Goal: Task Accomplishment & Management: Complete application form

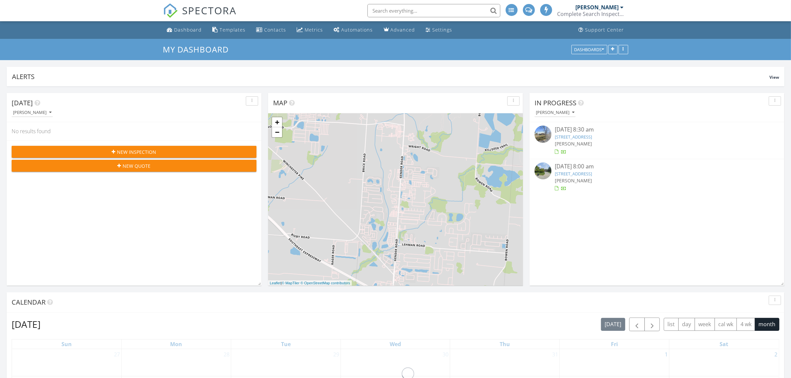
drag, startPoint x: 0, startPoint y: 0, endPoint x: 246, endPoint y: 109, distance: 269.1
click at [185, 28] on div "Dashboard" at bounding box center [188, 30] width 28 height 6
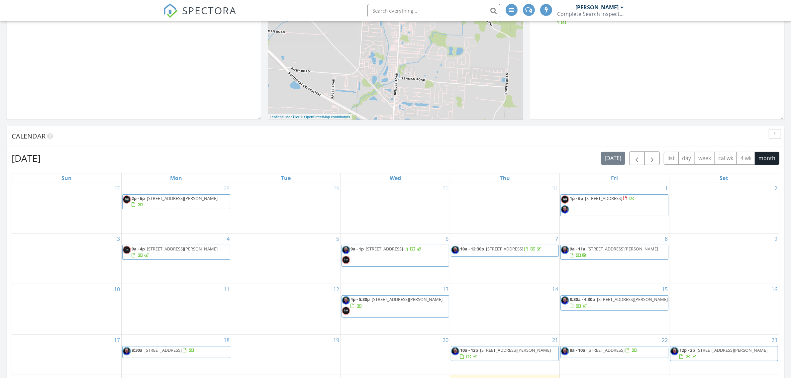
scroll to position [3, 3]
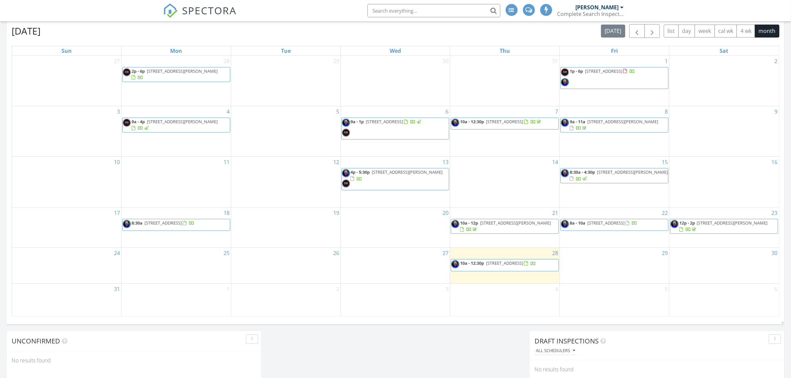
scroll to position [684, 804]
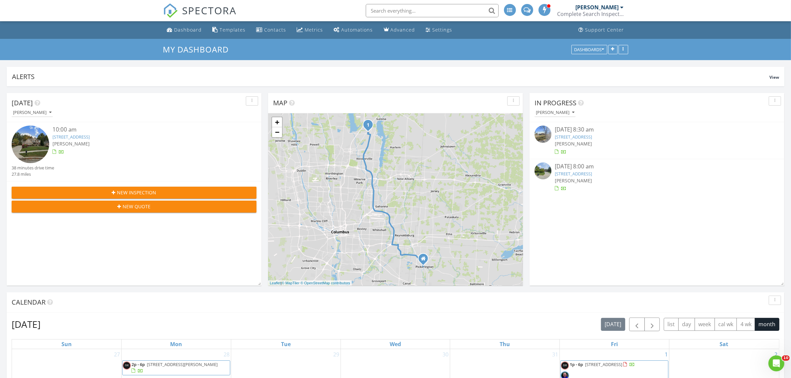
scroll to position [0, 0]
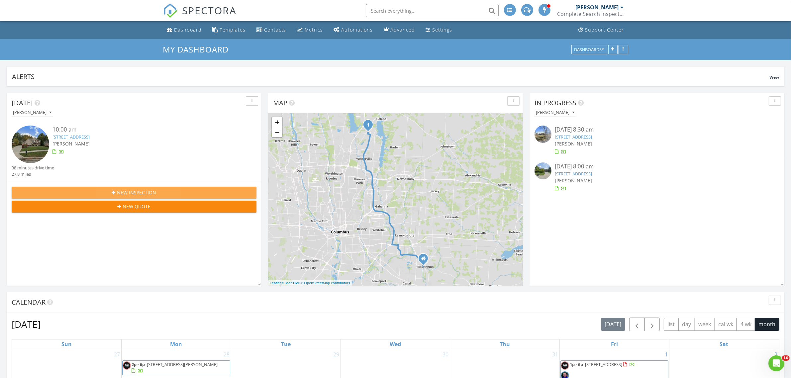
click at [127, 195] on span "New Inspection" at bounding box center [136, 192] width 39 height 7
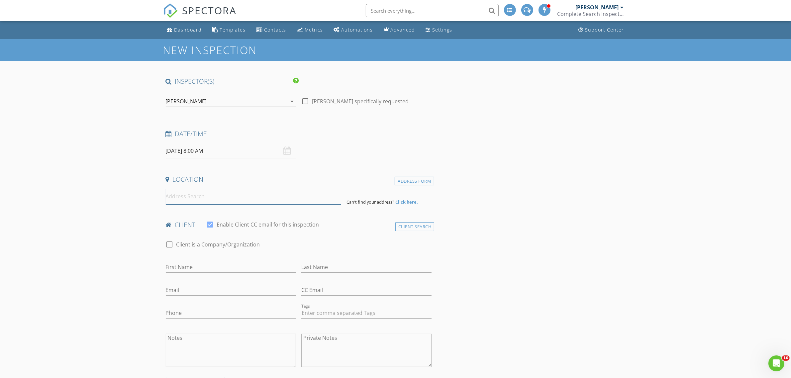
click at [191, 195] on input at bounding box center [253, 196] width 175 height 16
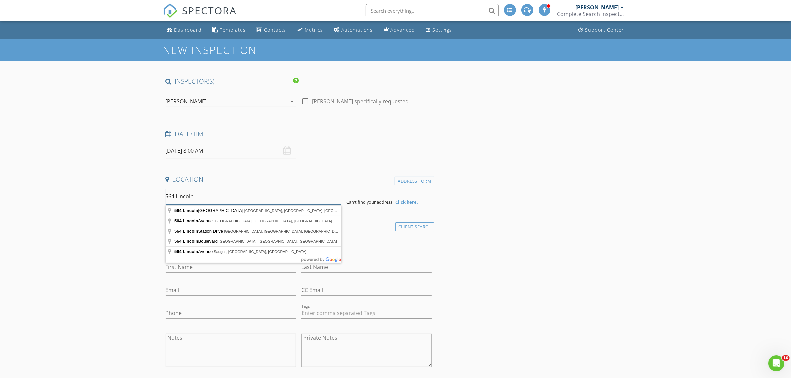
drag, startPoint x: 199, startPoint y: 198, endPoint x: 177, endPoint y: 199, distance: 21.9
click at [177, 199] on input "564 Lincoln" at bounding box center [253, 196] width 175 height 16
type input "564 East Lincoln Avenue, Columbus, OH, USA"
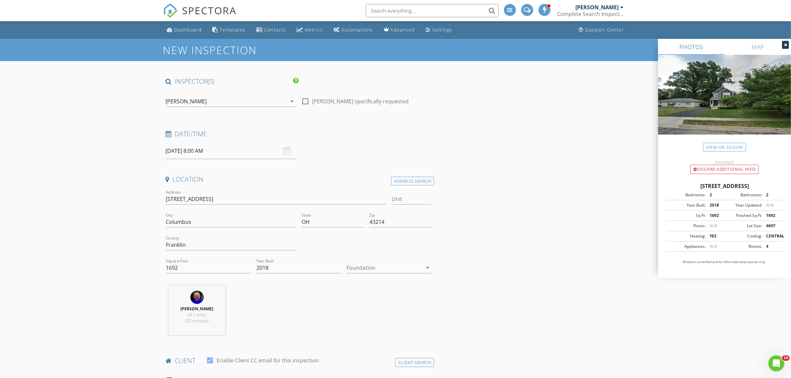
click at [379, 271] on div at bounding box center [384, 267] width 76 height 11
click at [371, 283] on div "Basement" at bounding box center [389, 287] width 74 height 8
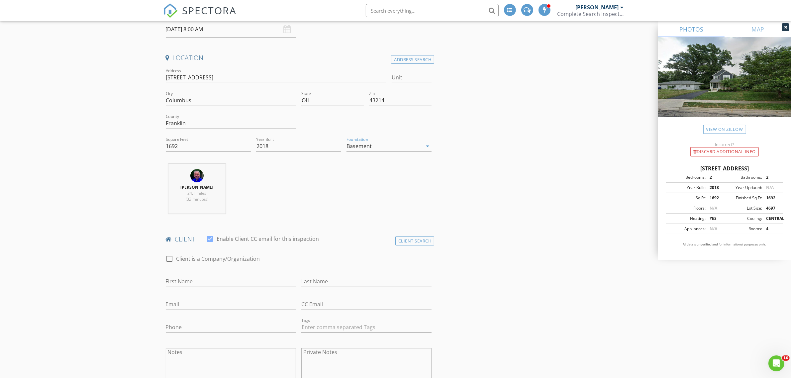
scroll to position [125, 0]
click at [209, 279] on input "First Name" at bounding box center [231, 278] width 130 height 11
type input "[PERSON_NAME]"
click at [183, 301] on input "Email" at bounding box center [231, 301] width 130 height 11
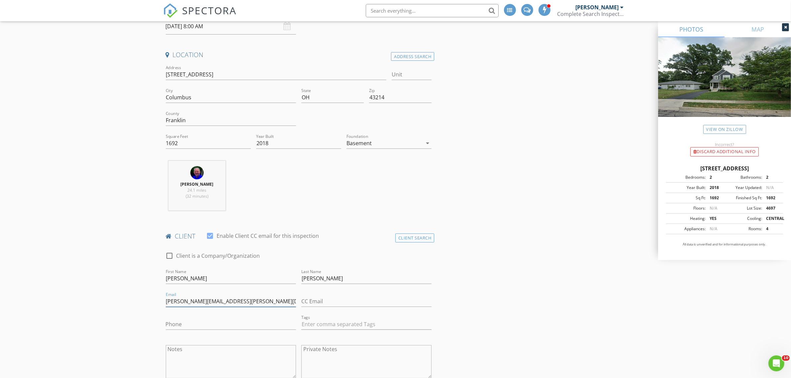
type input "[PERSON_NAME][EMAIL_ADDRESS][PERSON_NAME][DOMAIN_NAME]"
click at [176, 324] on input "Phone" at bounding box center [231, 324] width 130 height 11
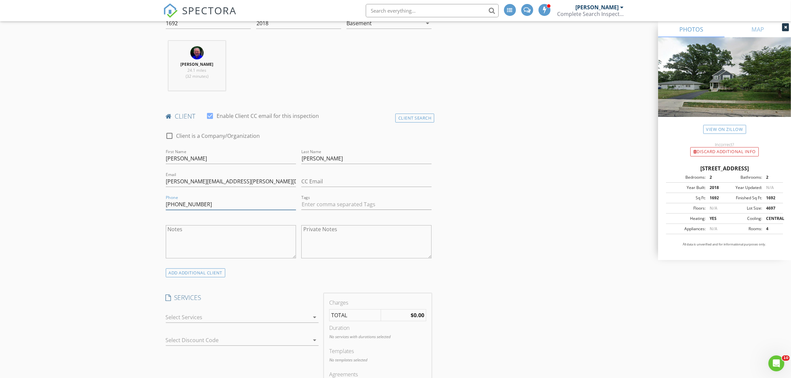
scroll to position [249, 0]
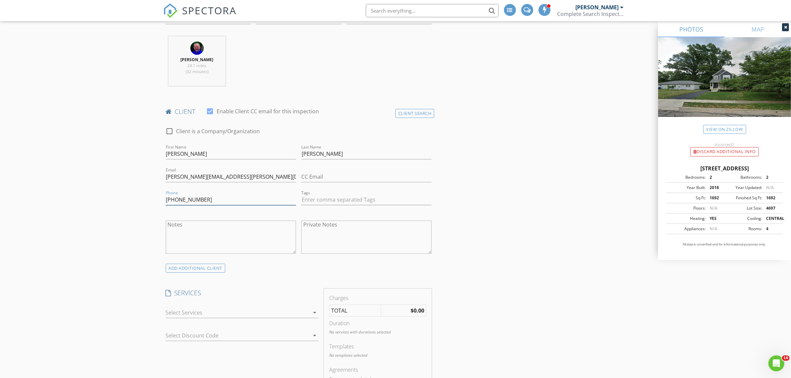
type input "[PHONE_NUMBER]"
click at [315, 312] on icon "arrow_drop_down" at bounding box center [315, 313] width 8 height 8
click at [175, 344] on div at bounding box center [174, 344] width 11 height 11
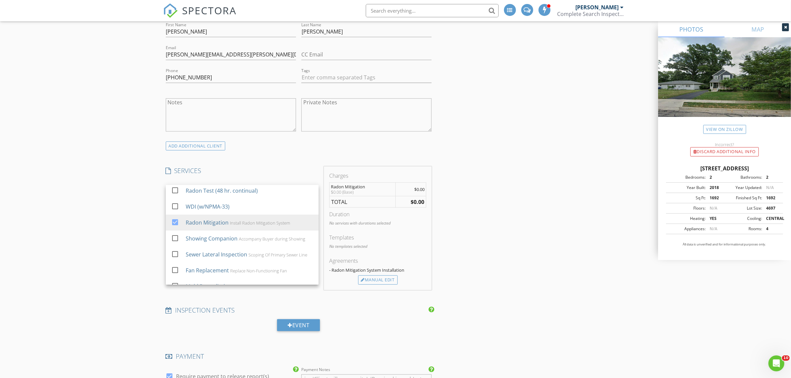
scroll to position [374, 0]
click at [379, 279] on div "Manual Edit" at bounding box center [378, 277] width 40 height 9
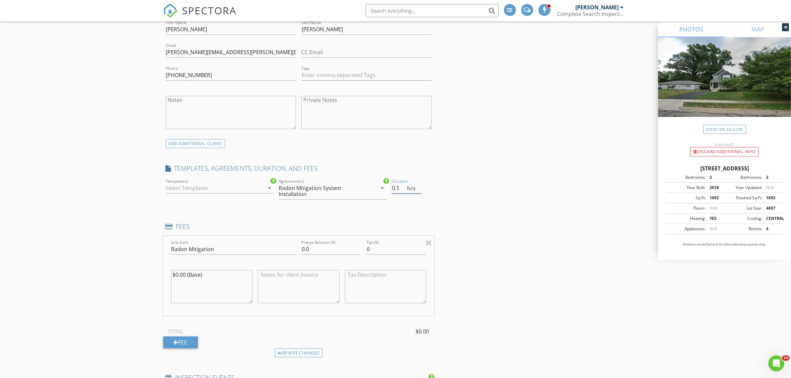
click at [420, 187] on input "0.5" at bounding box center [407, 188] width 30 height 11
click at [420, 187] on input "1" at bounding box center [407, 188] width 30 height 11
click at [420, 187] on input "1.5" at bounding box center [407, 188] width 30 height 11
click at [420, 187] on input "2" at bounding box center [407, 188] width 30 height 11
click at [420, 187] on input "2.5" at bounding box center [407, 188] width 30 height 11
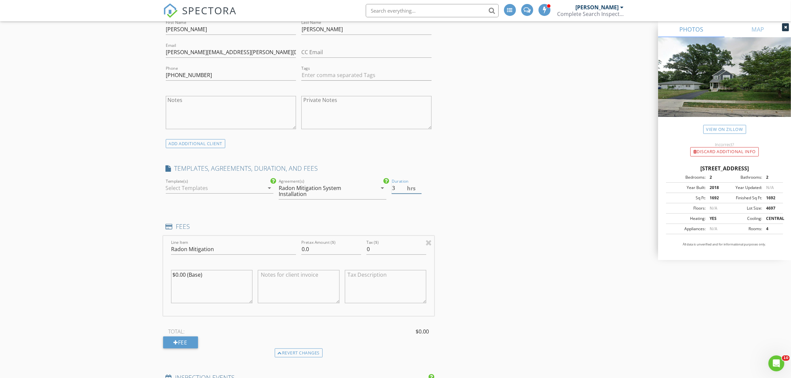
click at [420, 187] on input "3" at bounding box center [407, 188] width 30 height 11
click at [420, 187] on input "3.5" at bounding box center [407, 188] width 30 height 11
type input "4"
click at [420, 187] on input "4" at bounding box center [407, 188] width 30 height 11
click at [318, 249] on input "0.0" at bounding box center [331, 249] width 60 height 11
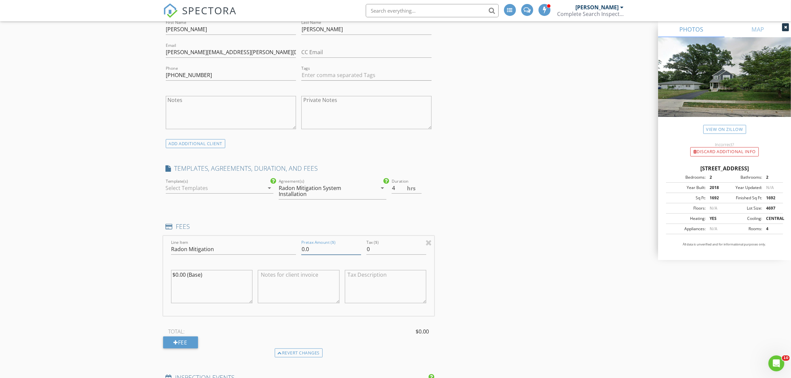
drag, startPoint x: 318, startPoint y: 249, endPoint x: 299, endPoint y: 249, distance: 18.9
click at [299, 249] on div "Pretax Amount ($) 0.0" at bounding box center [331, 250] width 65 height 23
type input "1200.00"
click at [523, 267] on div "INSPECTOR(S) check_box Ted Welch PRIMARY Ted Welch arrow_drop_down check_box_ou…" at bounding box center [395, 321] width 465 height 1236
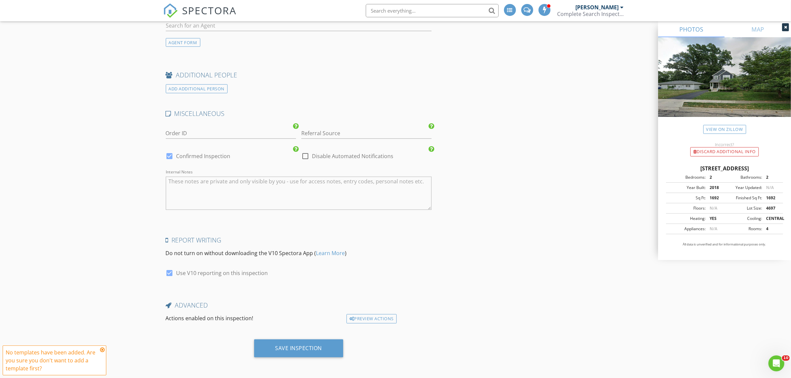
scroll to position [952, 0]
click at [305, 348] on div "Save Inspection" at bounding box center [298, 347] width 47 height 7
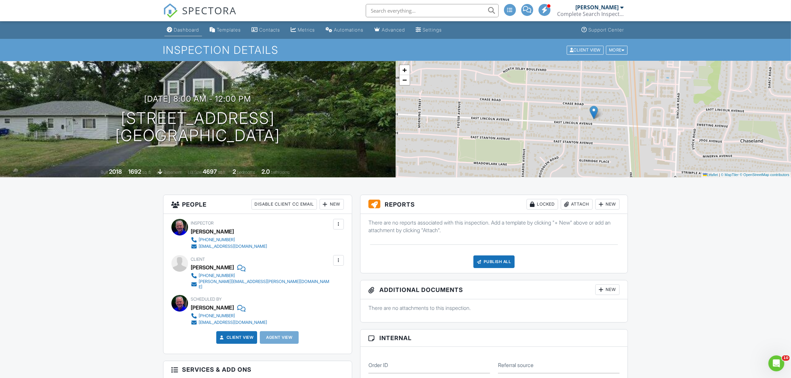
click at [185, 30] on div "Dashboard" at bounding box center [186, 30] width 25 height 6
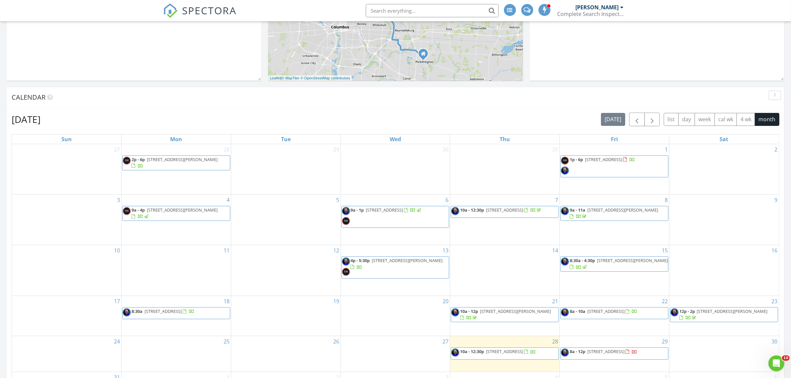
scroll to position [291, 0]
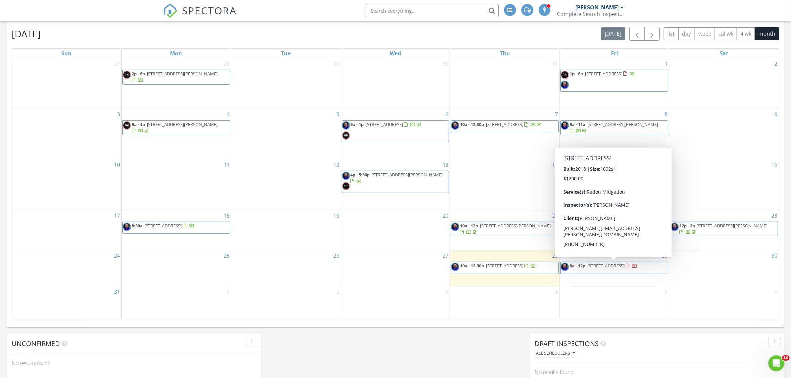
click at [610, 265] on span "[STREET_ADDRESS]" at bounding box center [605, 266] width 37 height 6
